Goal: Transaction & Acquisition: Download file/media

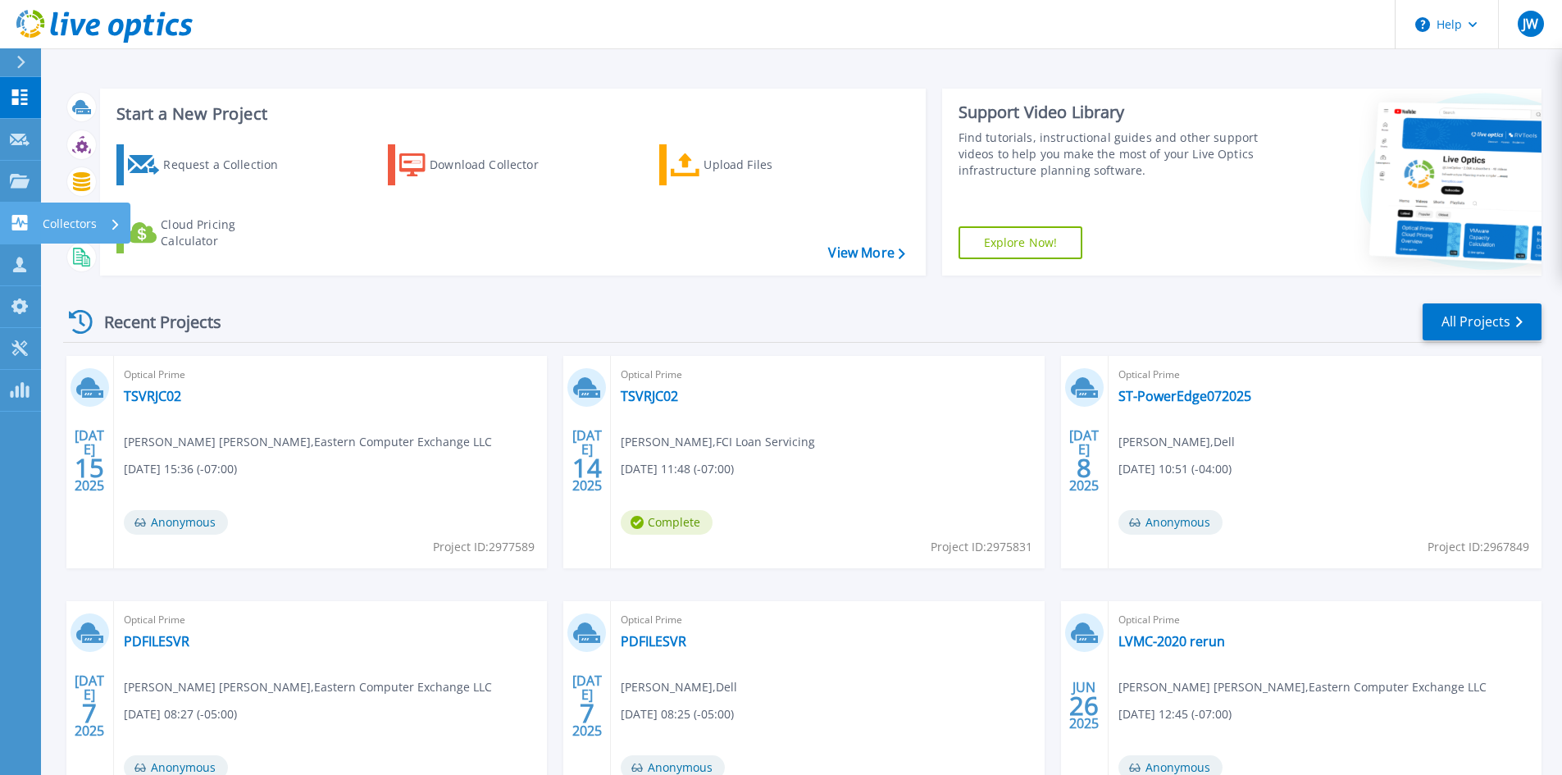
click at [39, 221] on link "Collectors Collectors" at bounding box center [20, 223] width 41 height 42
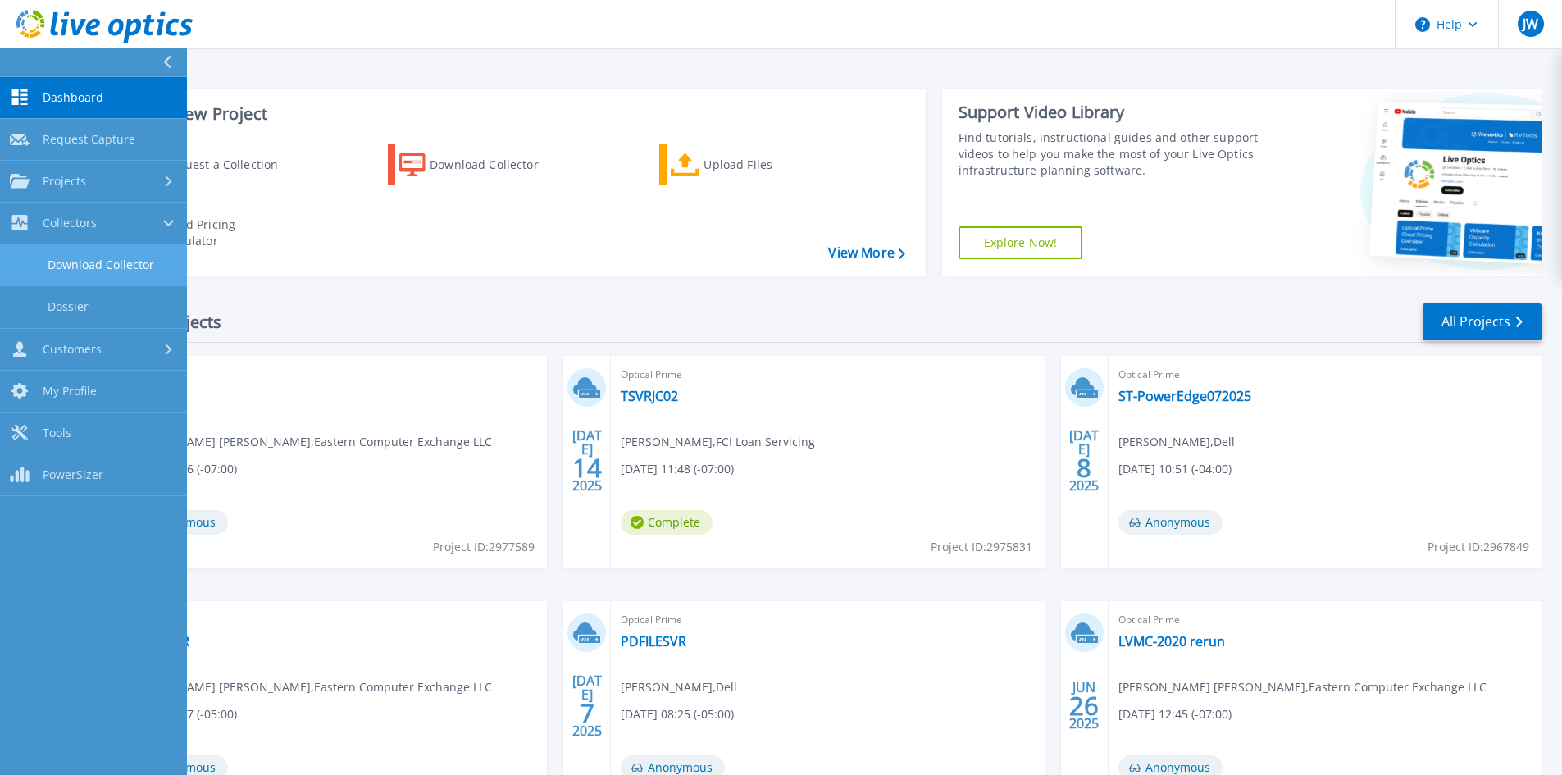
click at [124, 271] on link "Download Collector" at bounding box center [93, 265] width 187 height 42
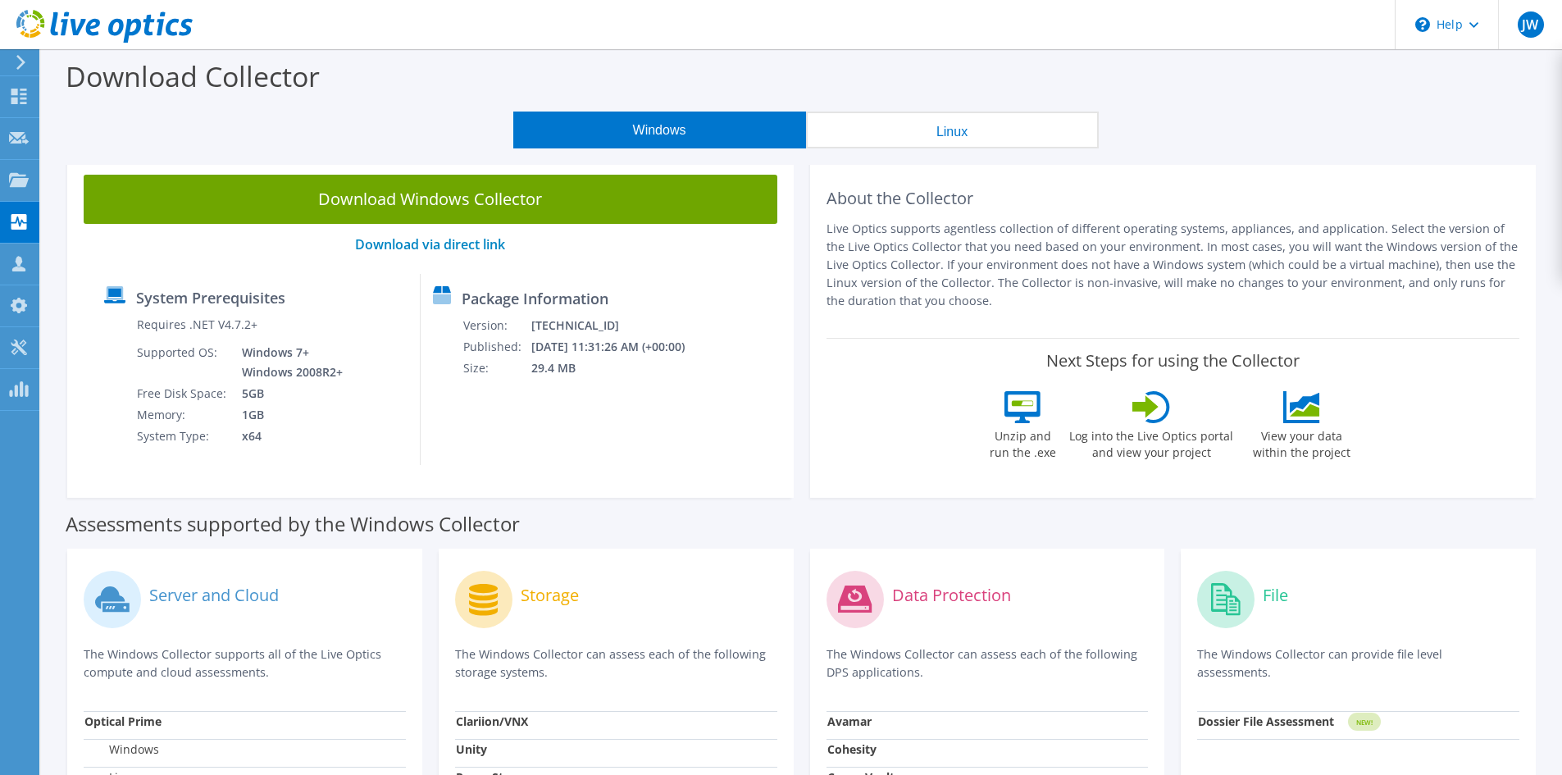
click at [849, 66] on div "Download Collector" at bounding box center [801, 80] width 1504 height 62
